Goal: Task Accomplishment & Management: Manage account settings

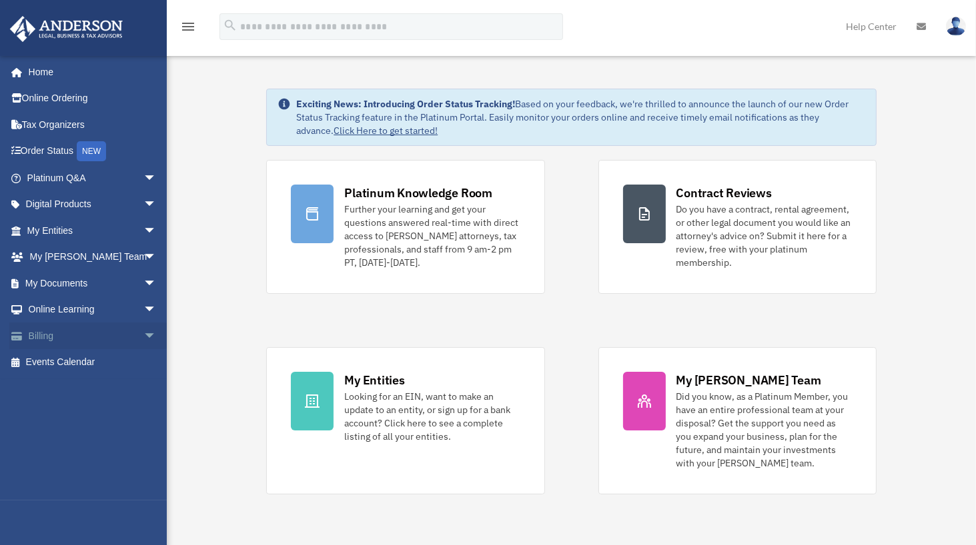
click at [143, 331] on span "arrow_drop_down" at bounding box center [156, 336] width 27 height 27
click at [95, 390] on link "Past Invoices" at bounding box center [98, 389] width 158 height 27
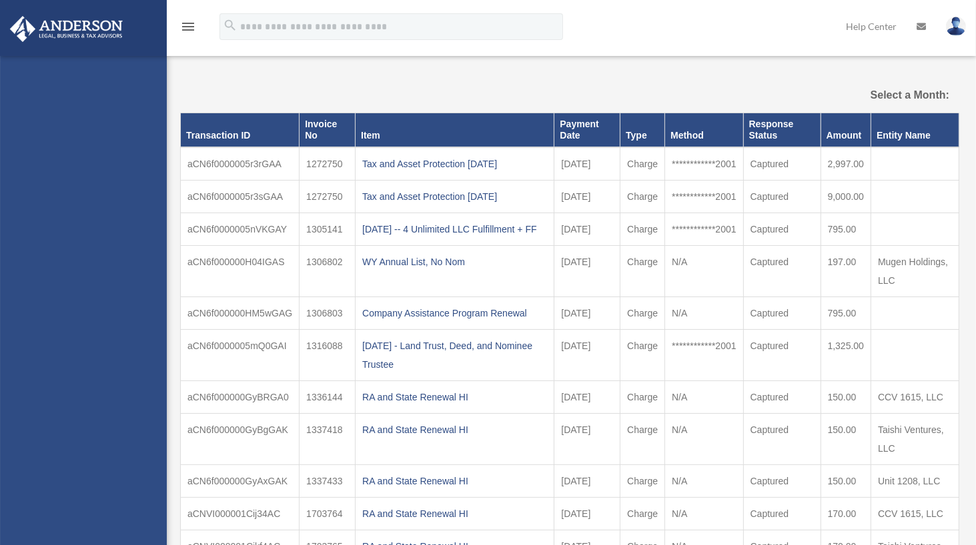
select select
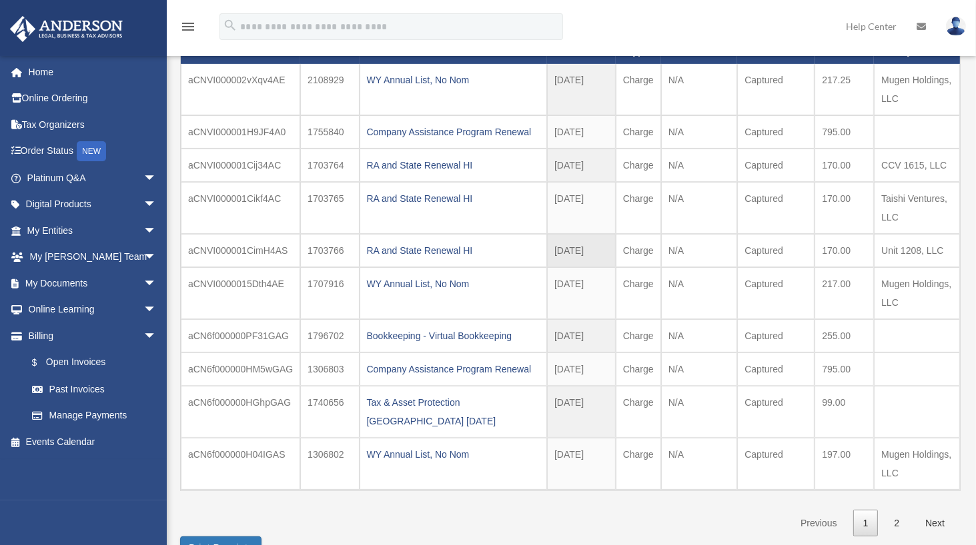
scroll to position [67, 0]
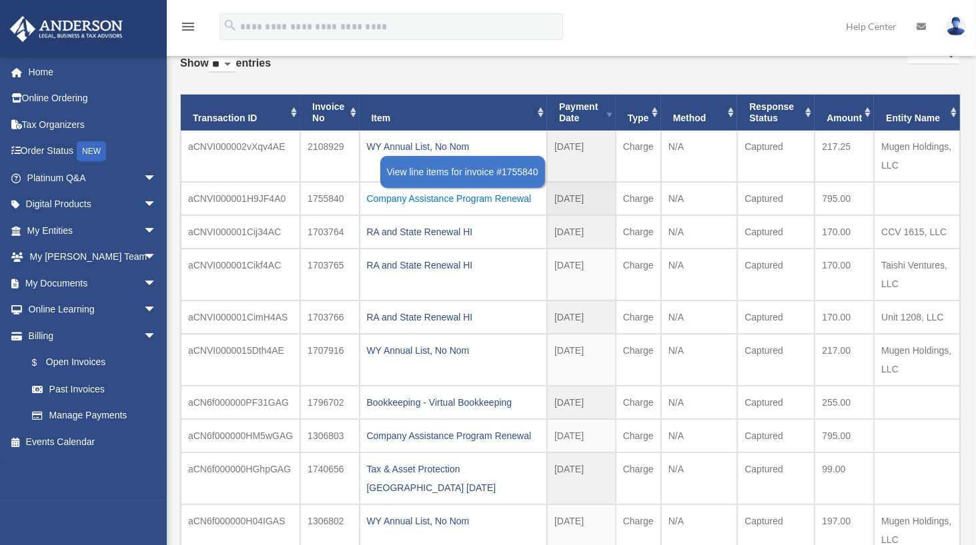
click at [451, 193] on div "Company Assistance Program Renewal" at bounding box center [453, 198] width 173 height 19
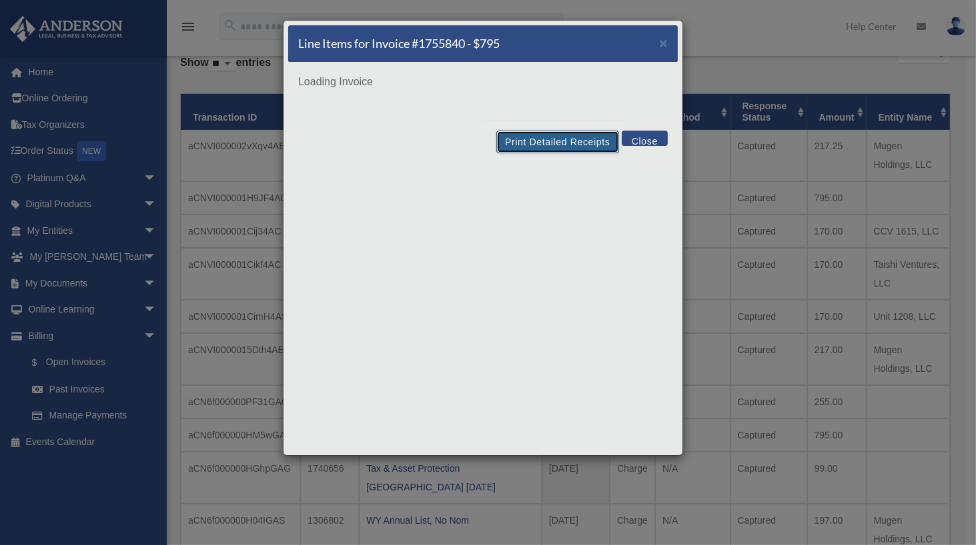
click at [559, 141] on button "Print Detailed Receipts" at bounding box center [557, 142] width 122 height 23
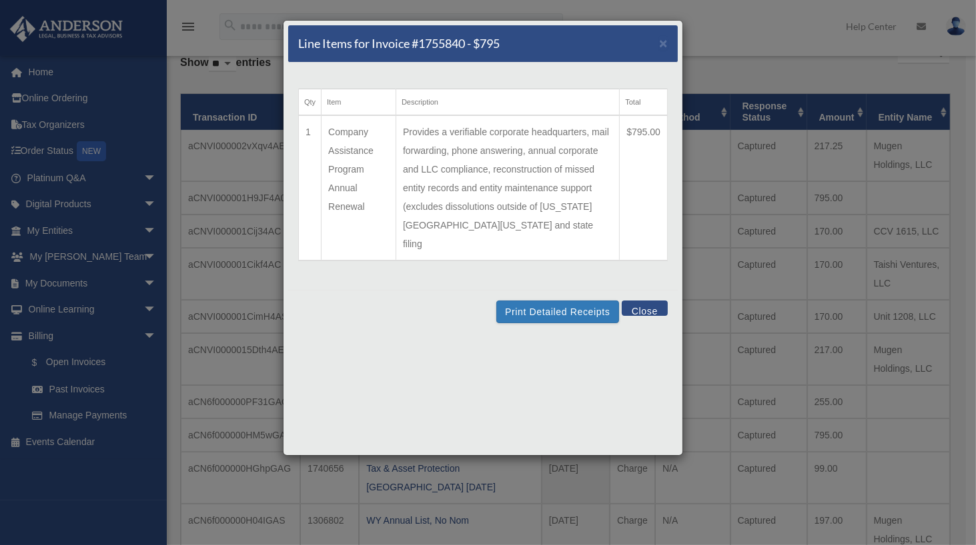
click at [633, 301] on button "Close" at bounding box center [645, 308] width 46 height 15
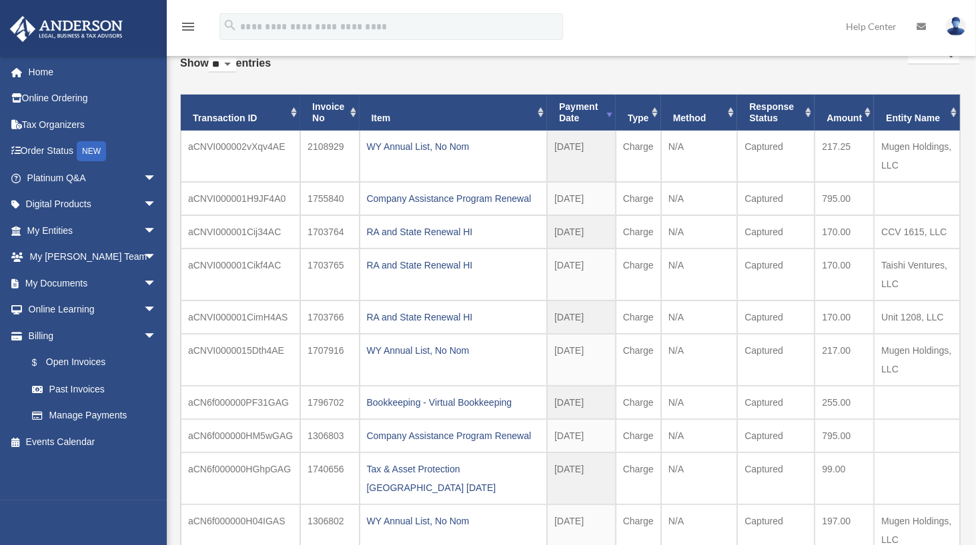
click at [848, 12] on link "Help Center" at bounding box center [871, 26] width 71 height 53
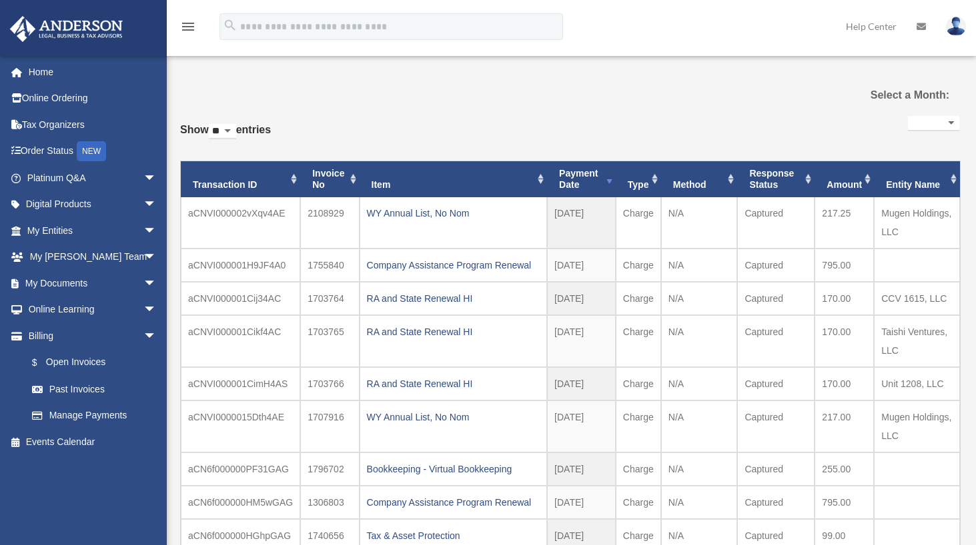
select select
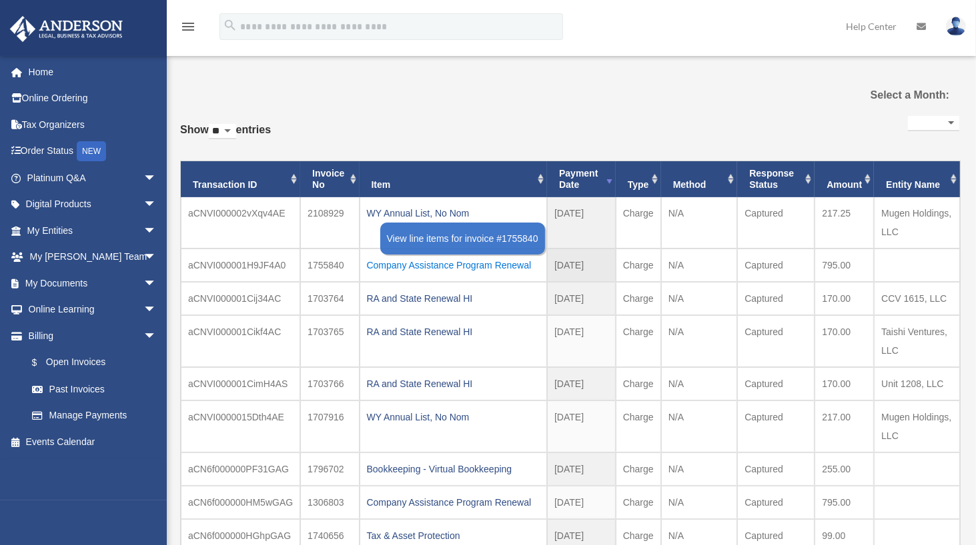
click at [395, 265] on div "Company Assistance Program Renewal" at bounding box center [453, 265] width 173 height 19
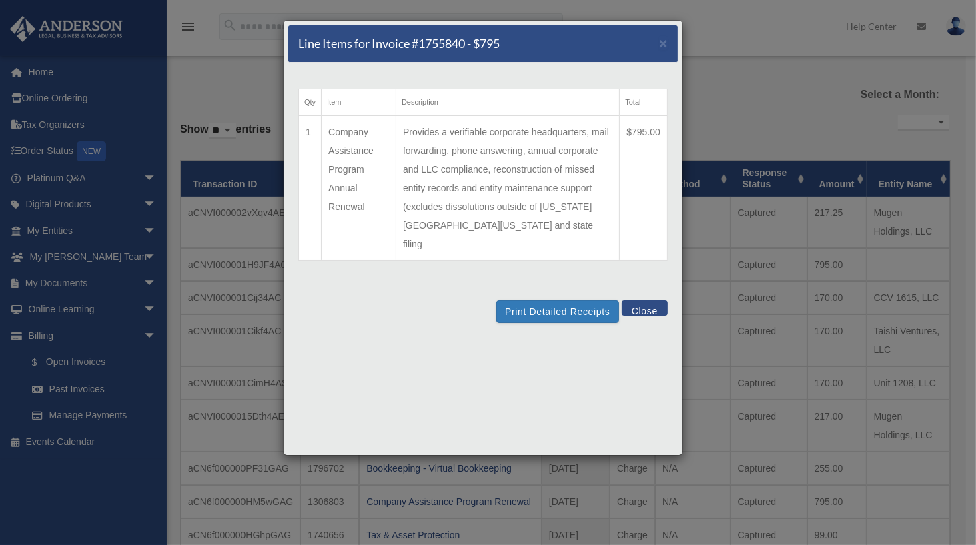
click at [648, 301] on button "Close" at bounding box center [645, 308] width 46 height 15
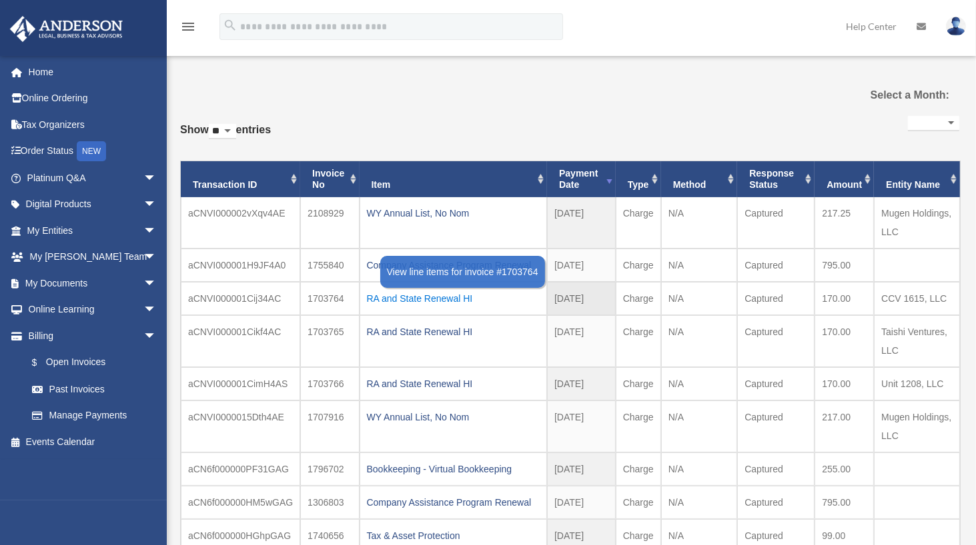
click at [451, 297] on div "RA and State Renewal HI" at bounding box center [453, 298] width 173 height 19
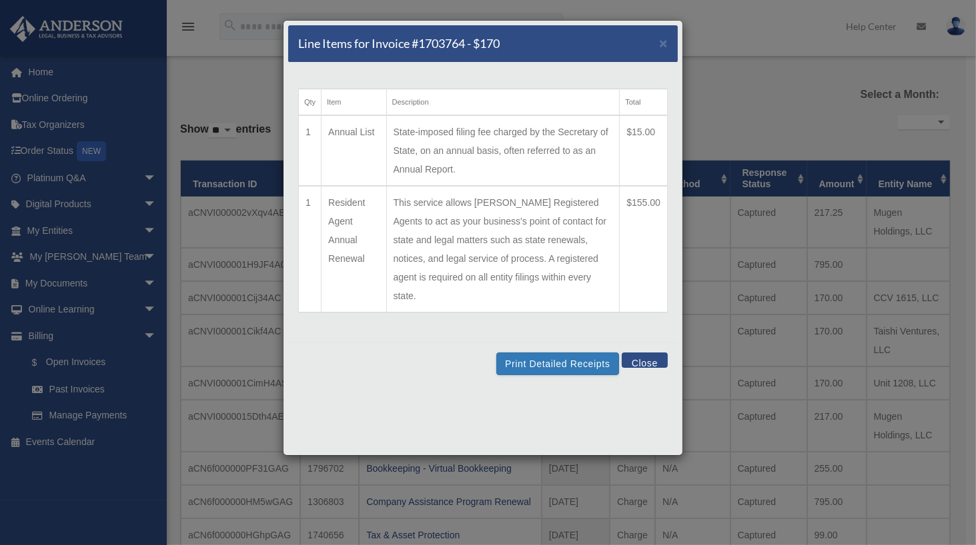
click at [659, 356] on div "Print Detailed Receipts Close" at bounding box center [482, 363] width 389 height 43
click at [650, 353] on button "Close" at bounding box center [645, 360] width 46 height 15
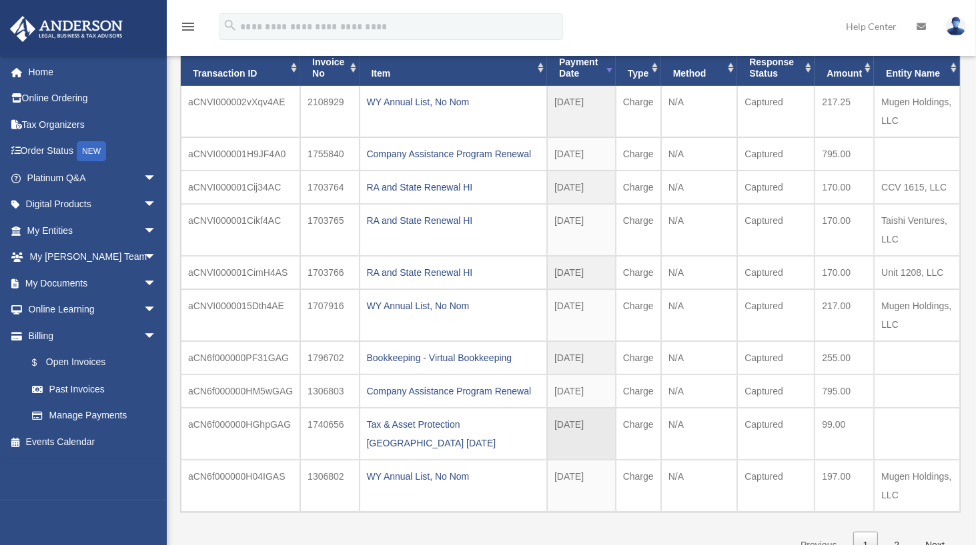
scroll to position [133, 0]
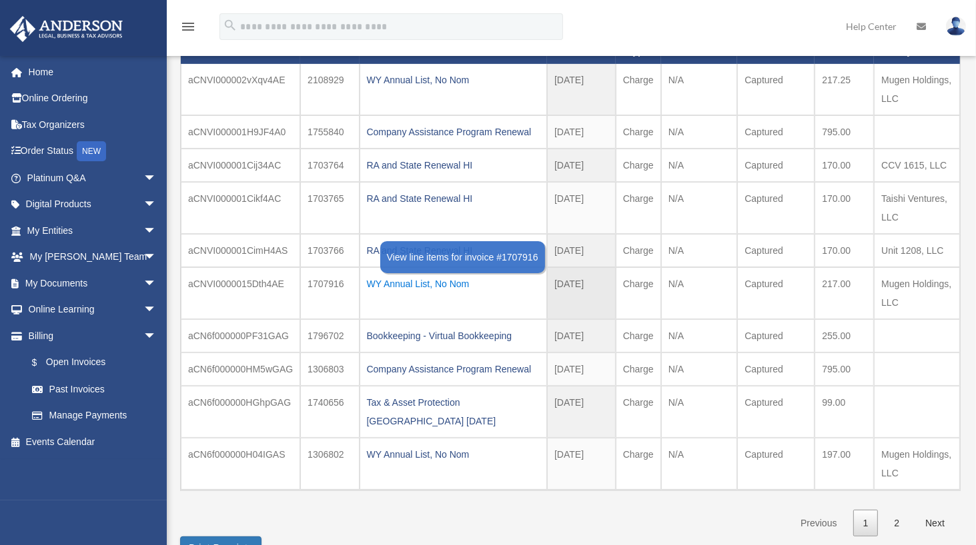
click at [389, 275] on div "WY Annual List, No Nom" at bounding box center [453, 284] width 173 height 19
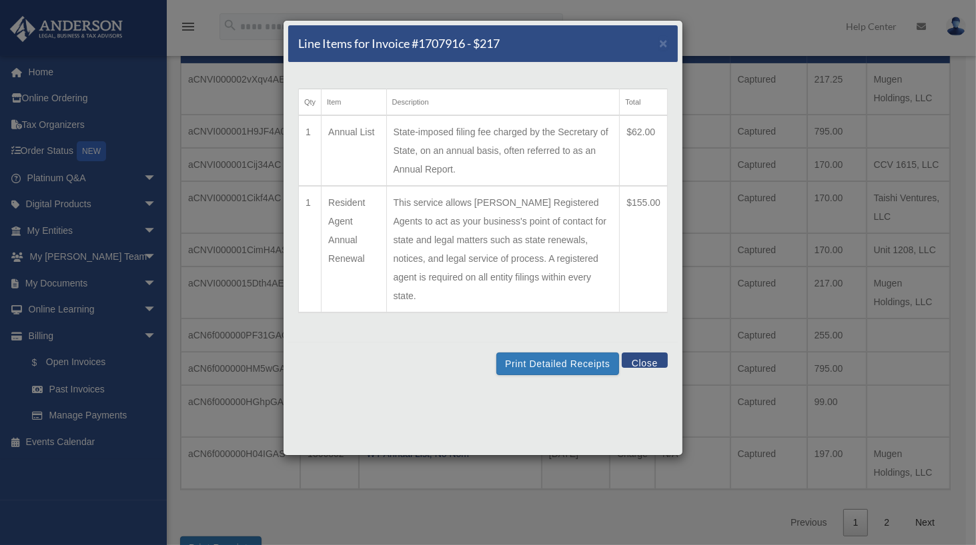
click at [658, 353] on button "Close" at bounding box center [645, 360] width 46 height 15
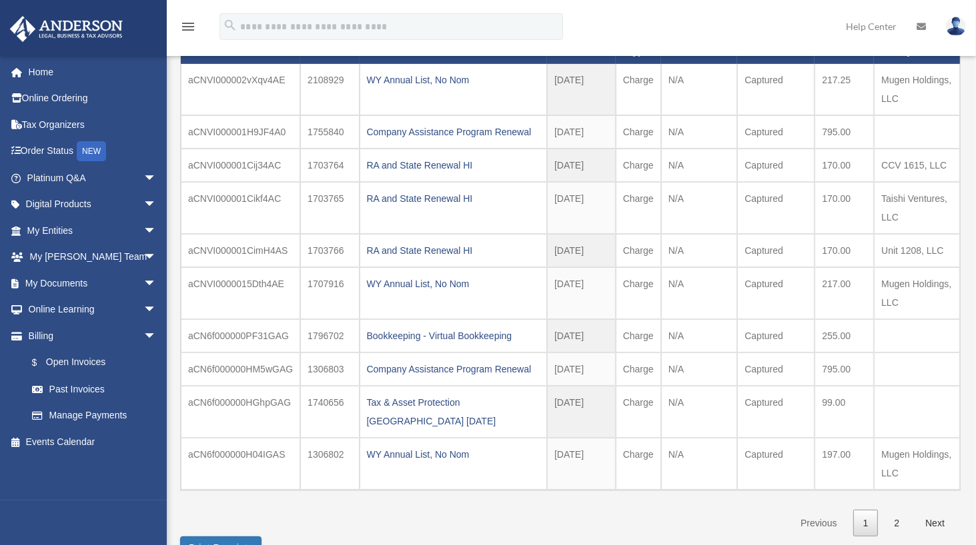
click at [216, 499] on div "**********" at bounding box center [569, 258] width 779 height 558
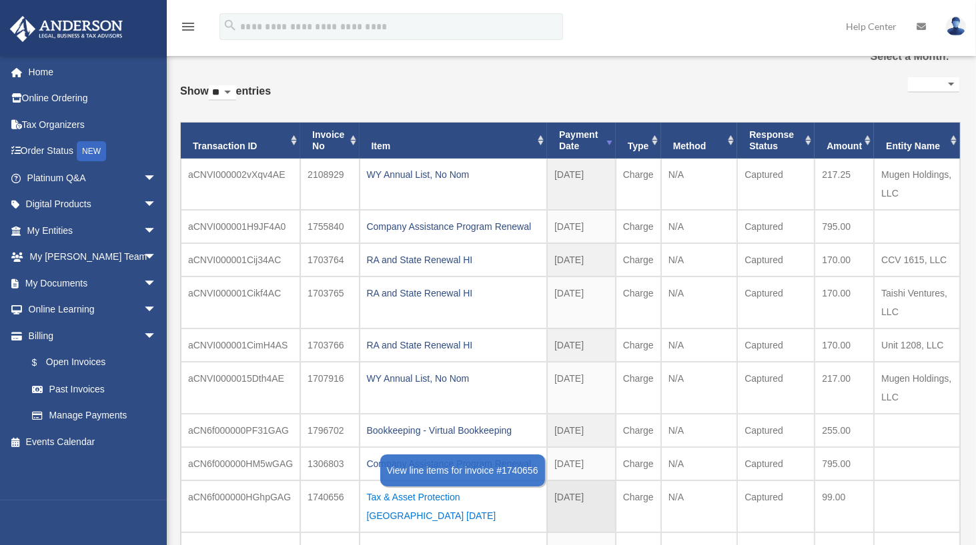
scroll to position [0, 0]
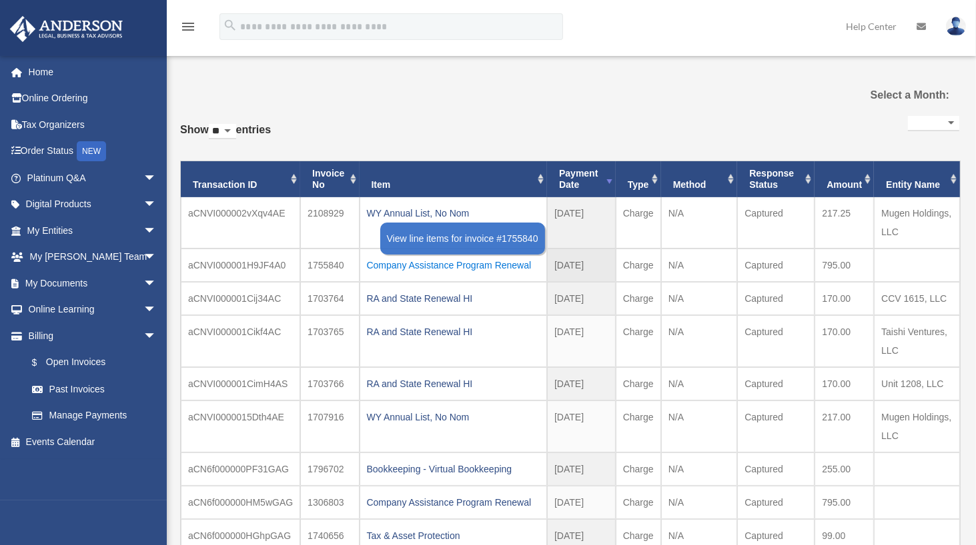
click at [445, 269] on div "Company Assistance Program Renewal" at bounding box center [453, 265] width 173 height 19
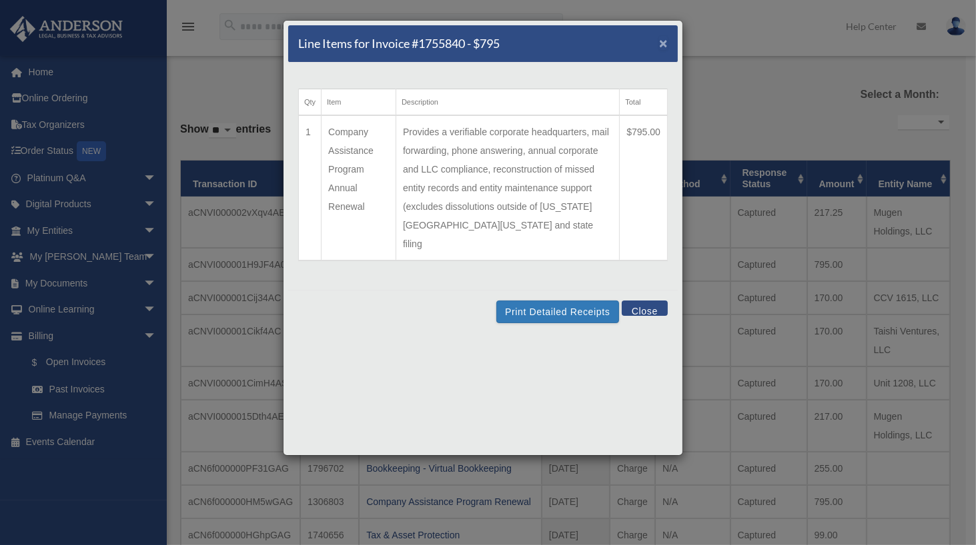
click at [662, 43] on span "×" at bounding box center [663, 42] width 9 height 15
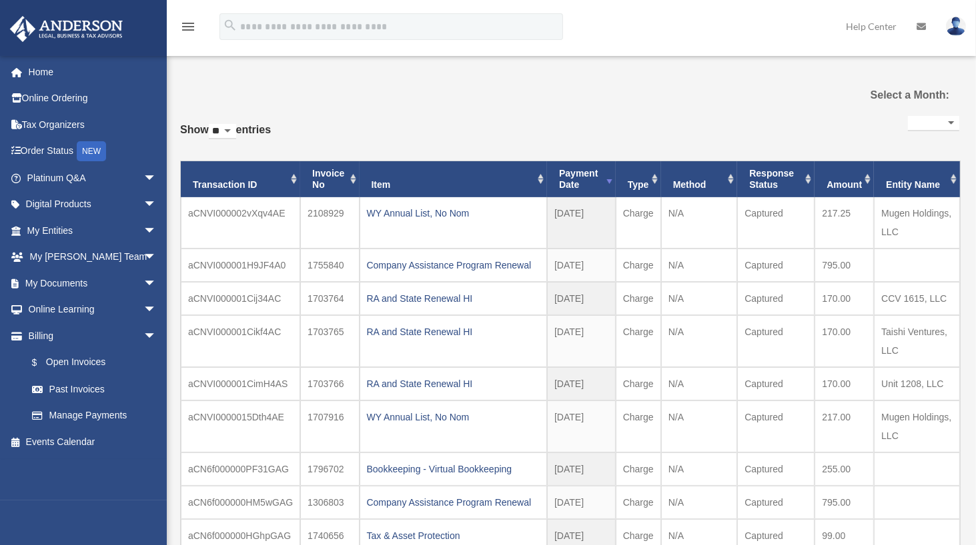
click at [949, 29] on img at bounding box center [956, 26] width 20 height 19
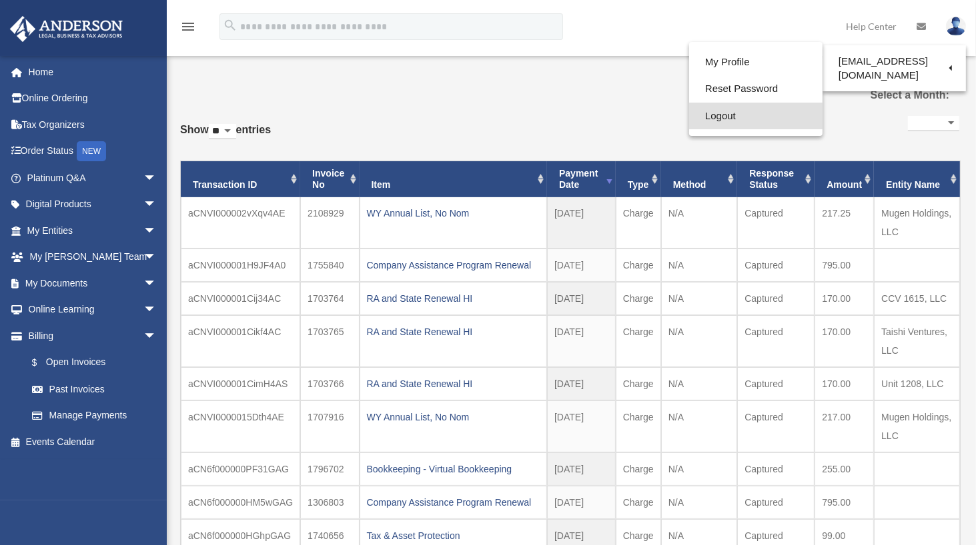
click at [726, 115] on link "Logout" at bounding box center [755, 116] width 133 height 27
